Goal: Find specific page/section

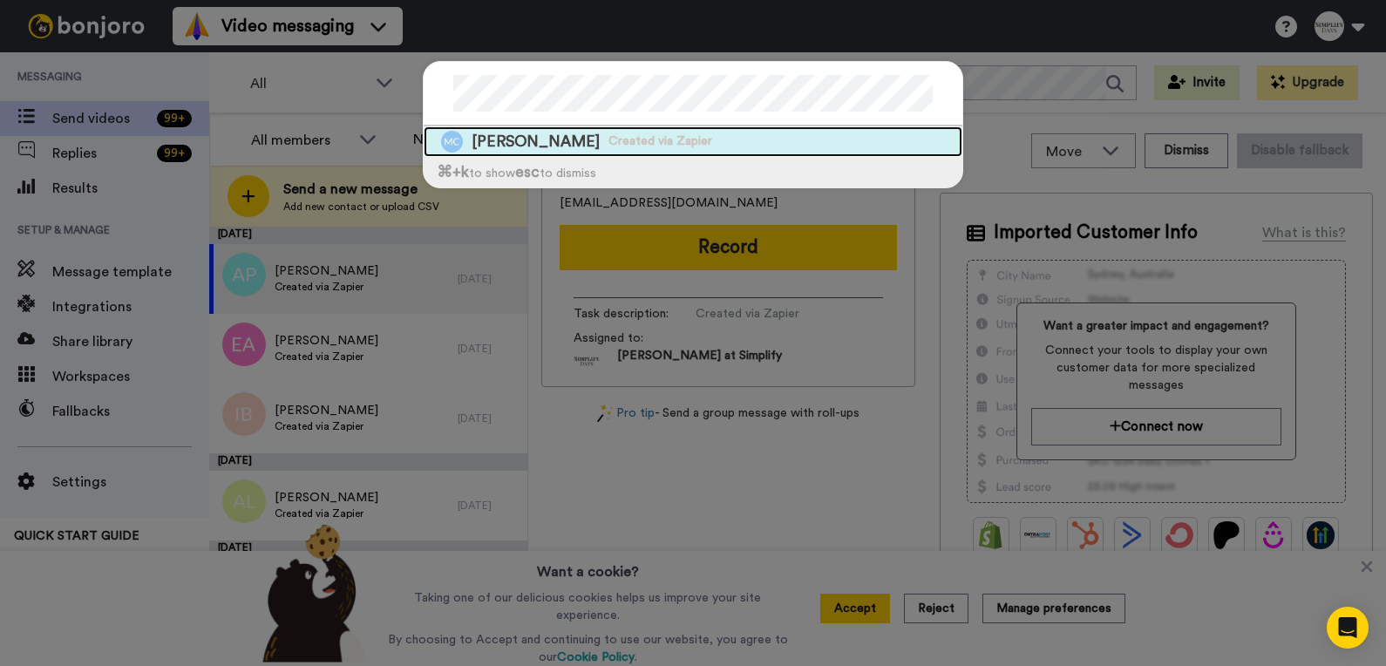
click at [568, 140] on span "[PERSON_NAME]" at bounding box center [536, 142] width 128 height 22
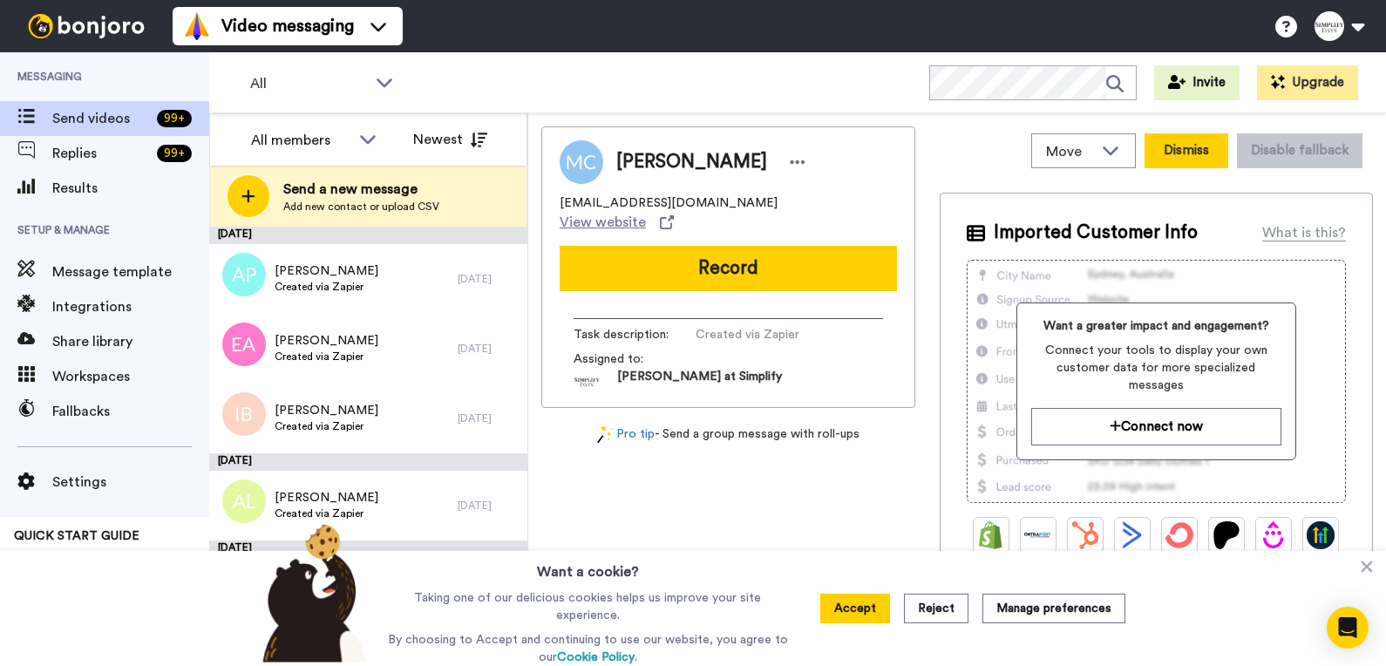
click at [1182, 146] on button "Dismiss" at bounding box center [1187, 150] width 84 height 35
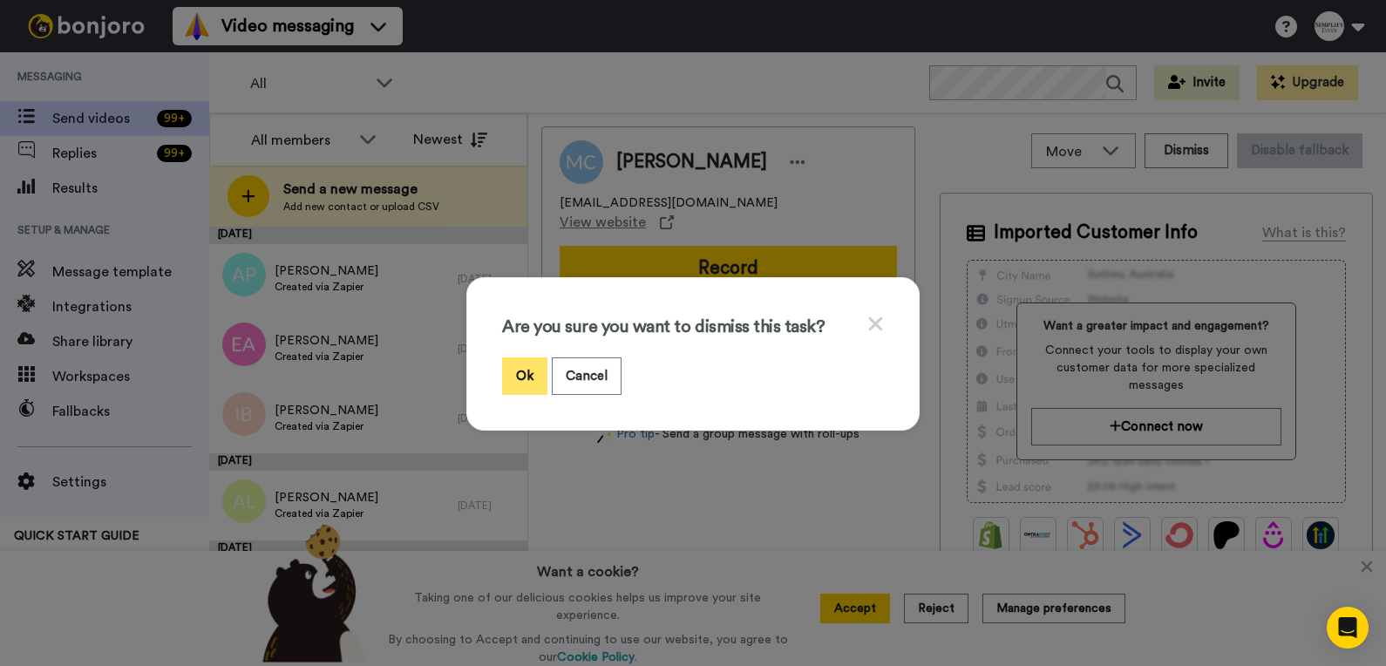
click at [509, 371] on button "Ok" at bounding box center [524, 375] width 45 height 37
